Goal: Task Accomplishment & Management: Manage account settings

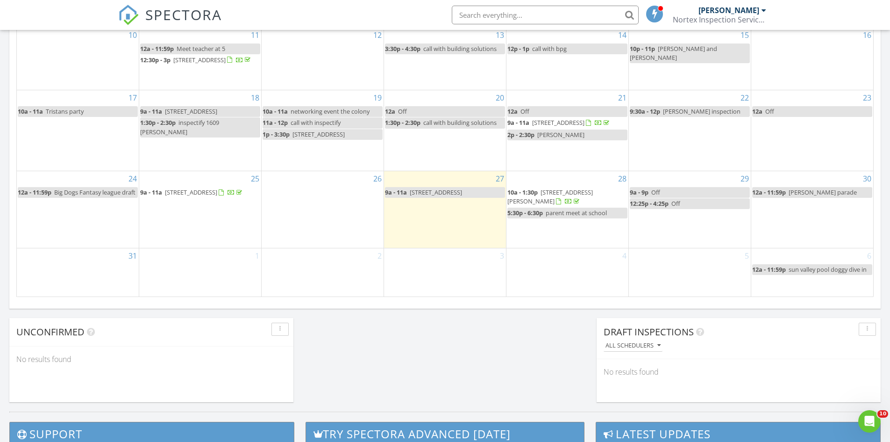
click at [580, 204] on span "2001 W Prairie Creek Dr, Richardson 75080" at bounding box center [551, 196] width 86 height 17
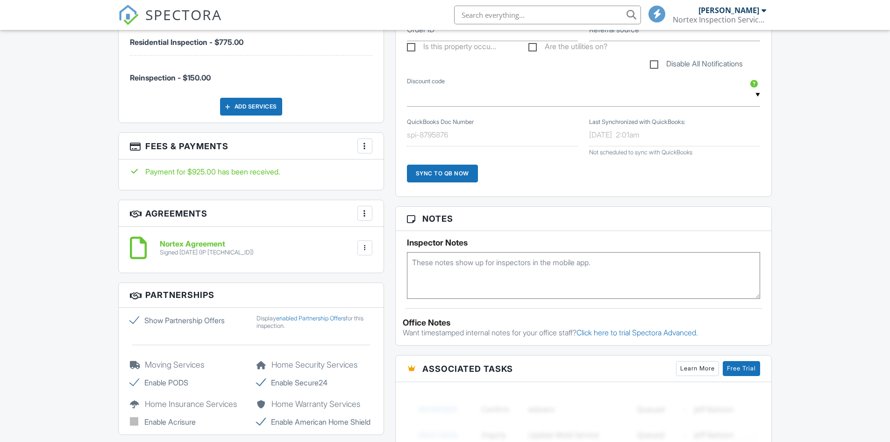
click at [365, 141] on div at bounding box center [364, 145] width 9 height 9
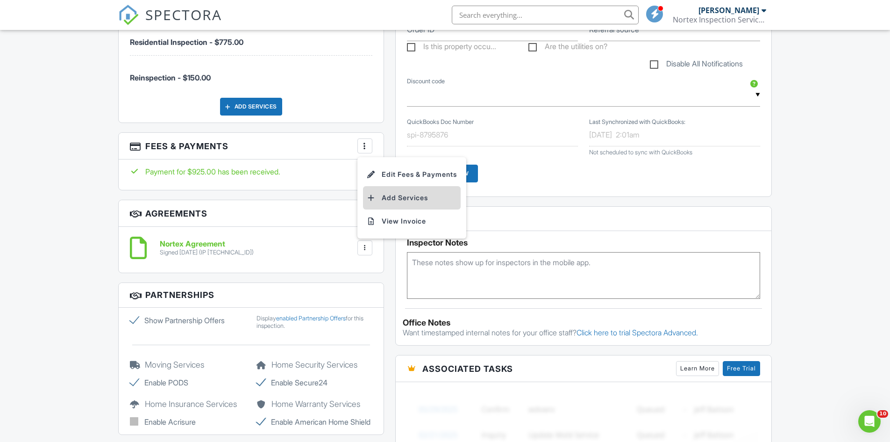
click at [393, 192] on li "Add Services" at bounding box center [412, 197] width 98 height 23
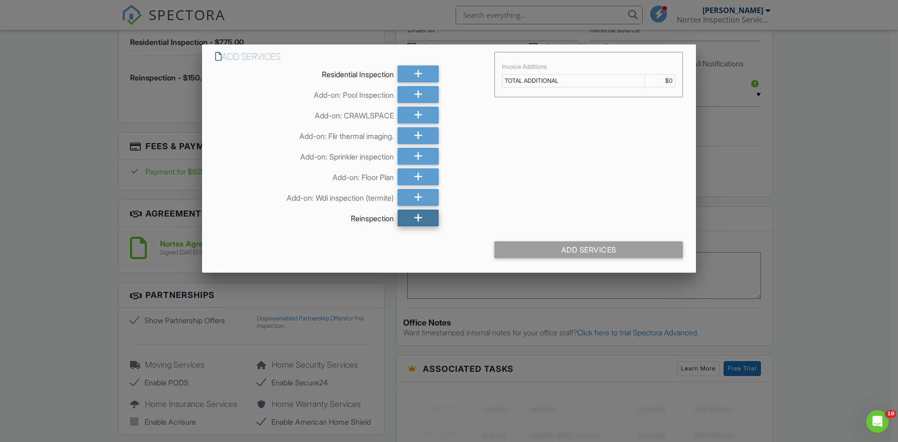
click at [410, 221] on div at bounding box center [417, 217] width 41 height 17
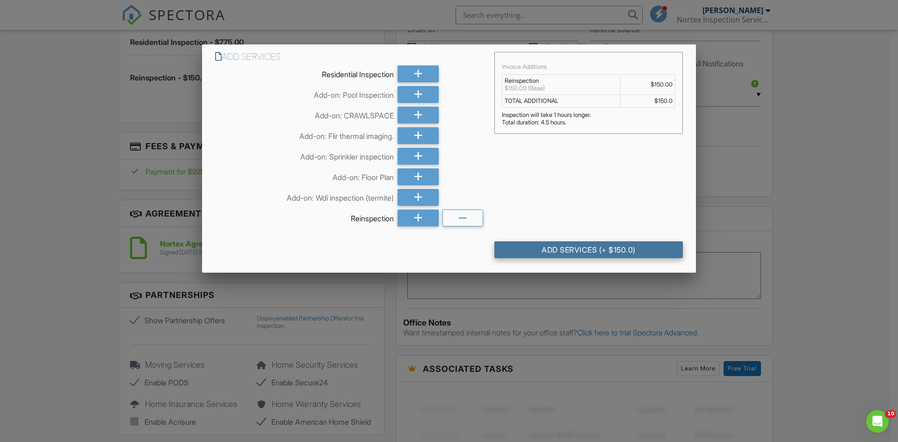
click at [574, 249] on div "Add Services (+ $150.0)" at bounding box center [588, 249] width 188 height 17
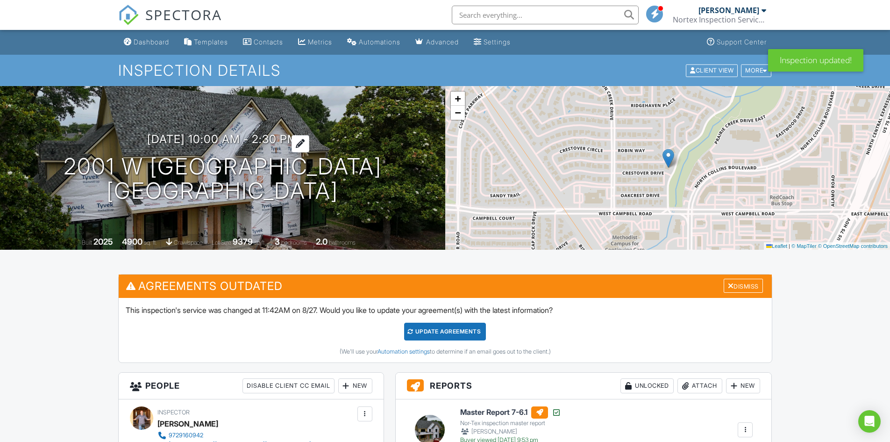
click at [309, 143] on div at bounding box center [301, 143] width 18 height 17
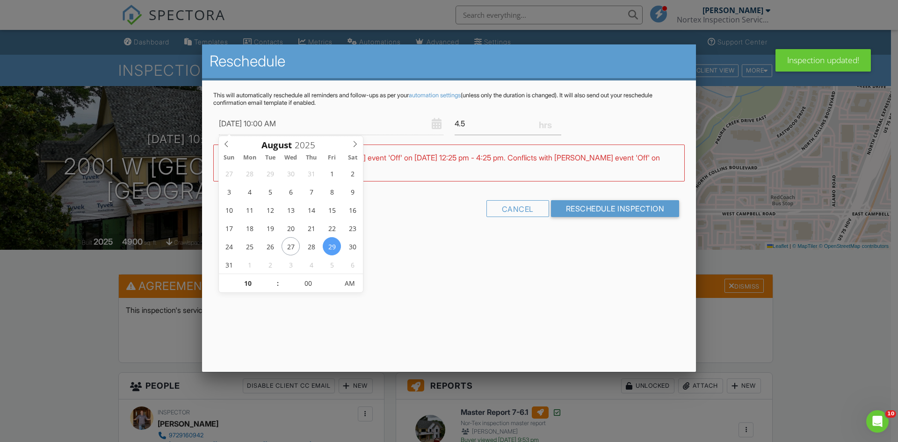
click at [369, 127] on input "[DATE] 10:00 AM" at bounding box center [331, 123] width 224 height 23
type input "[DATE] 9:00 AM"
type input "09"
click at [270, 287] on span at bounding box center [273, 287] width 7 height 9
type input "[DATE] 8:00 AM"
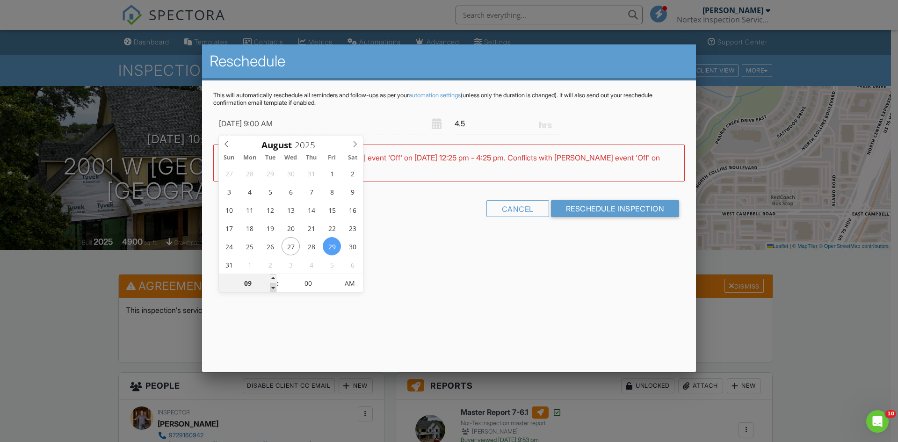
type input "08"
click at [270, 287] on span at bounding box center [273, 287] width 7 height 9
type input "[DATE] 7:00 AM"
type input "07"
click at [270, 287] on span at bounding box center [273, 287] width 7 height 9
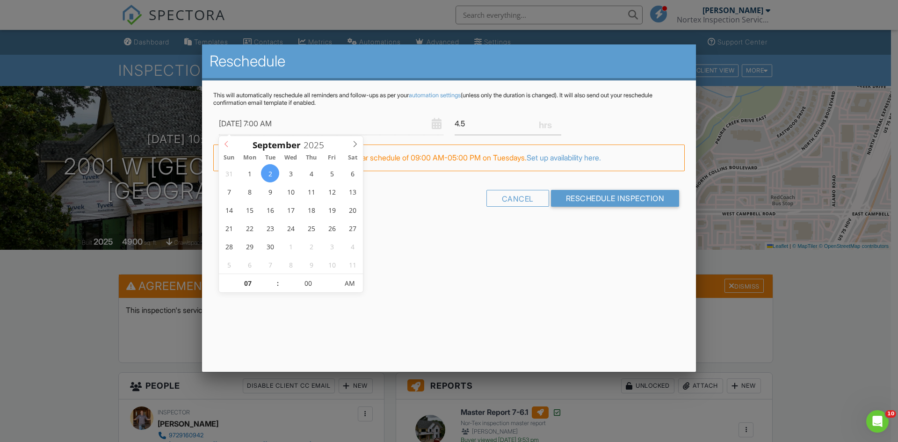
click at [225, 143] on icon at bounding box center [226, 144] width 7 height 7
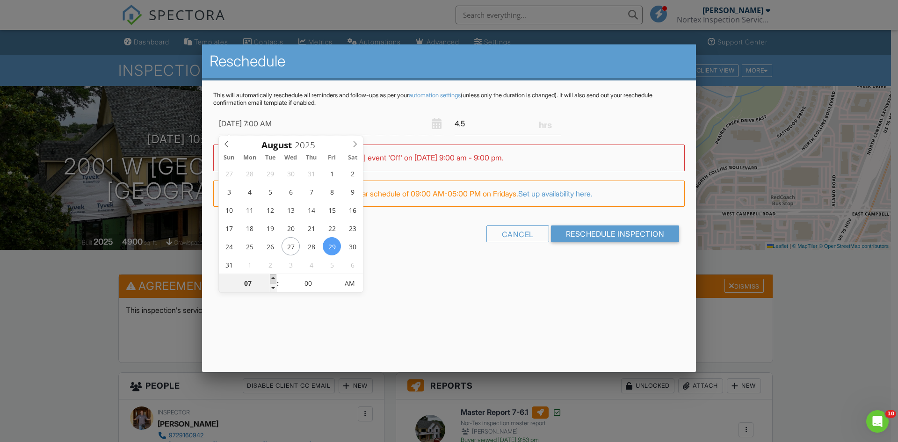
type input "[DATE] 8:00 AM"
type input "08"
click at [271, 276] on span at bounding box center [273, 278] width 7 height 9
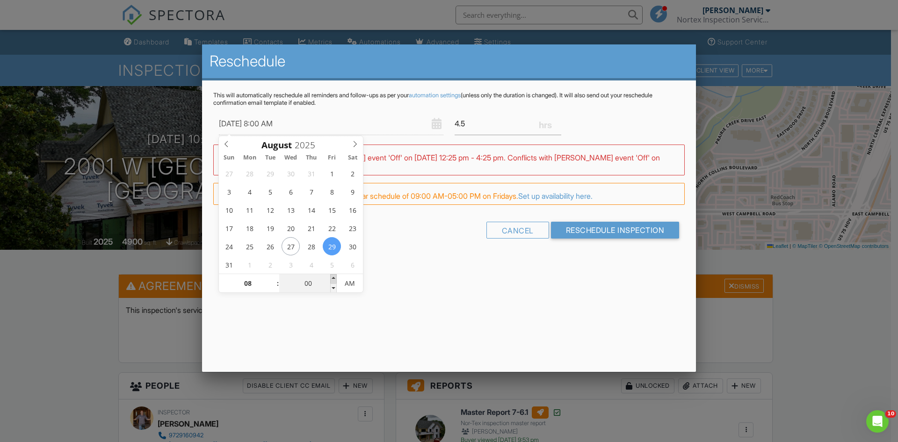
type input "[DATE] 8:05 AM"
type input "05"
click at [333, 278] on span at bounding box center [333, 278] width 7 height 9
type input "[DATE] 8:10 AM"
type input "10"
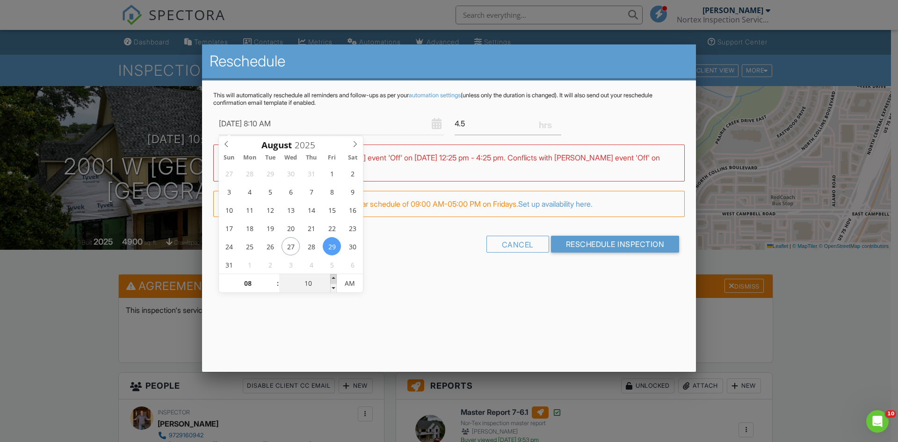
click at [333, 278] on span at bounding box center [333, 278] width 7 height 9
type input "[DATE] 8:15 AM"
type input "15"
click at [333, 278] on span at bounding box center [333, 278] width 7 height 9
type input "[DATE] 8:20 AM"
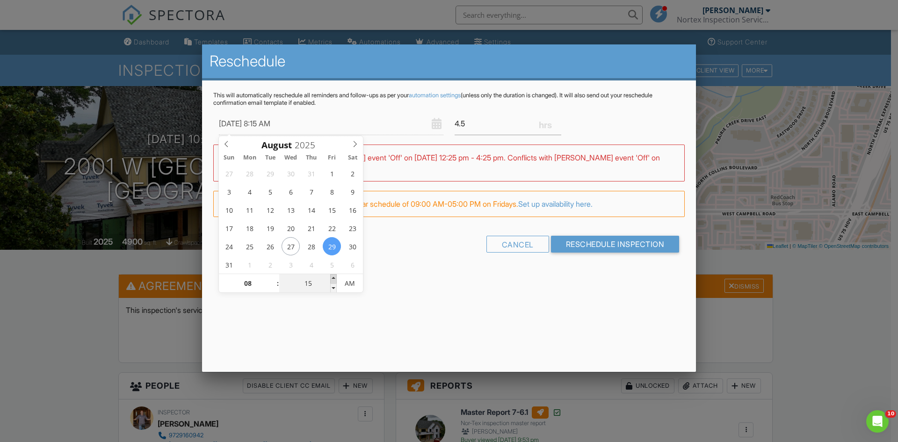
type input "20"
click at [333, 278] on span at bounding box center [333, 278] width 7 height 9
type input "[DATE] 8:25 AM"
type input "25"
click at [333, 278] on span at bounding box center [333, 278] width 7 height 9
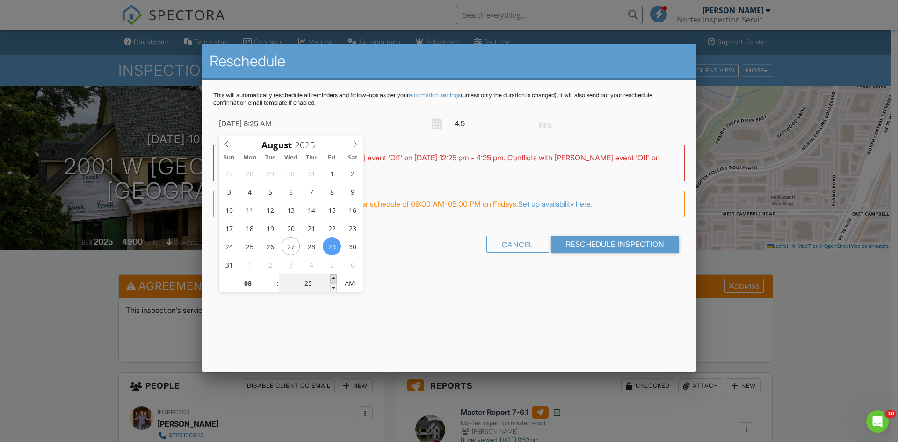
type input "[DATE] 8:30 AM"
type input "30"
click at [333, 278] on span at bounding box center [333, 278] width 7 height 9
click at [601, 241] on input "Reschedule Inspection" at bounding box center [615, 244] width 129 height 17
